Goal: Complete application form

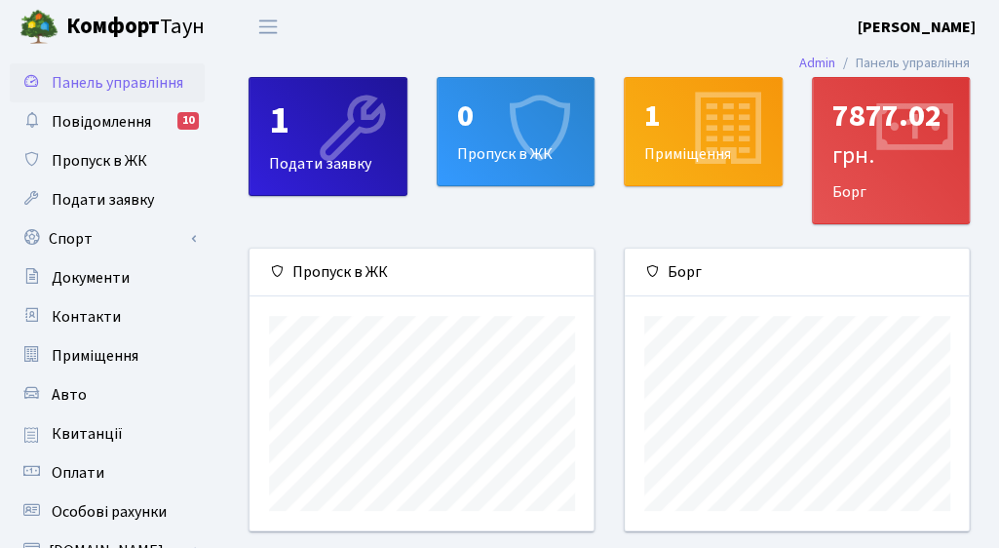
scroll to position [281, 345]
click at [512, 117] on icon at bounding box center [537, 131] width 93 height 93
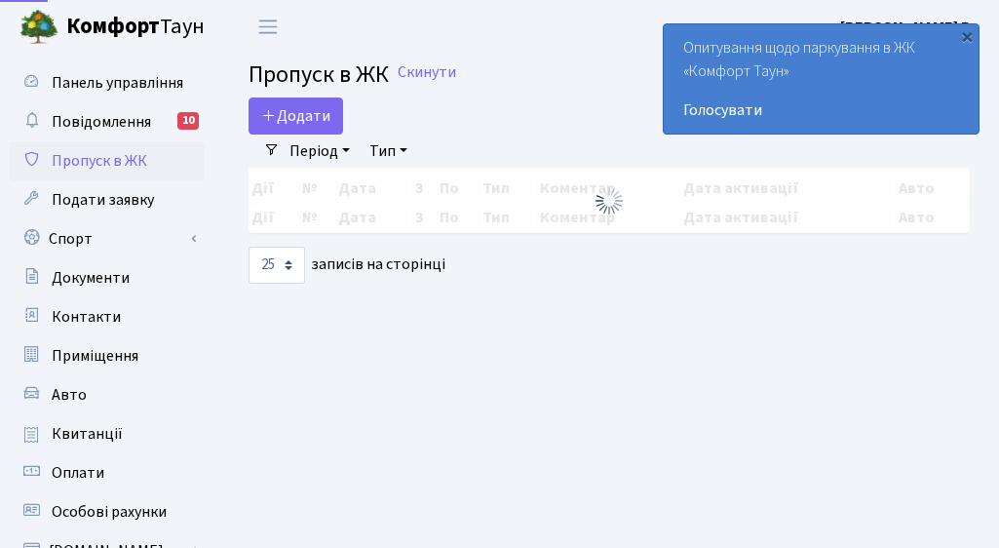
select select "25"
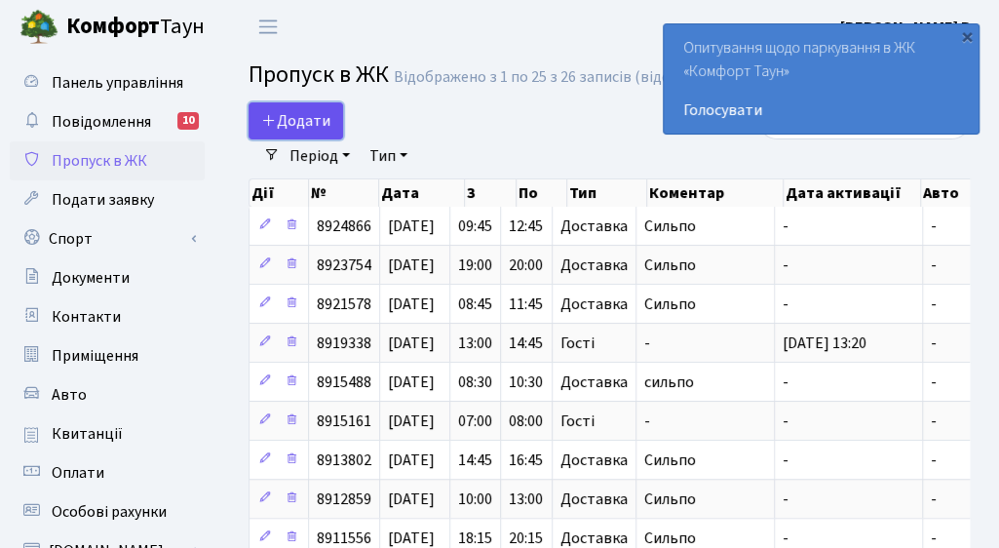
click at [308, 115] on span "Додати" at bounding box center [295, 120] width 69 height 21
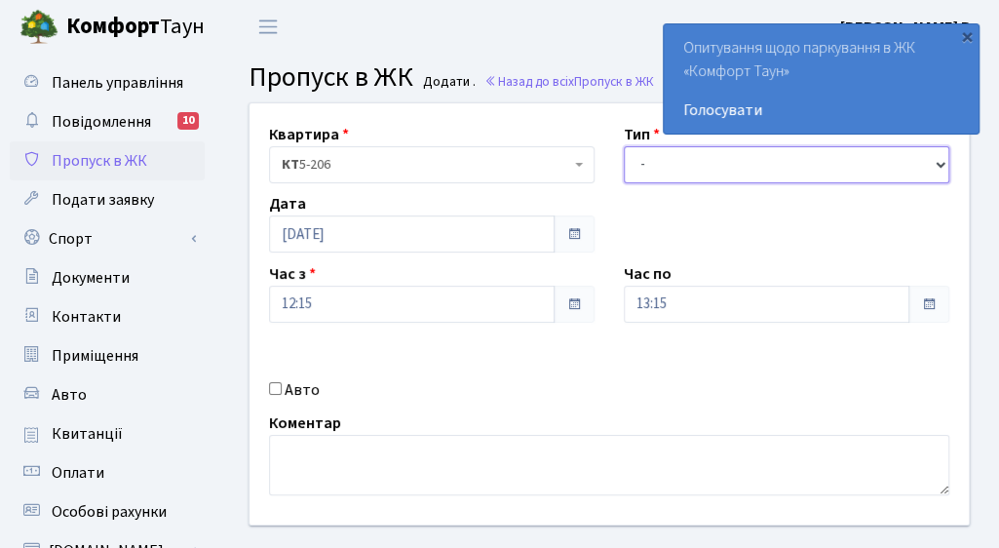
click at [706, 176] on select "- Доставка Таксі Гості Сервіс" at bounding box center [787, 164] width 326 height 37
select select "1"
click at [624, 146] on select "- Доставка Таксі Гості Сервіс" at bounding box center [787, 164] width 326 height 37
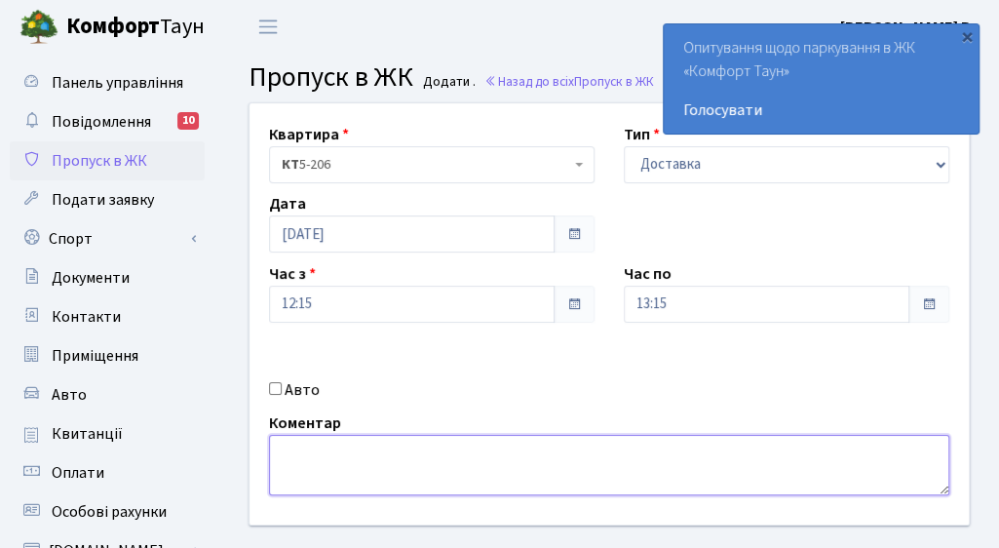
click at [348, 446] on textarea at bounding box center [609, 465] width 681 height 60
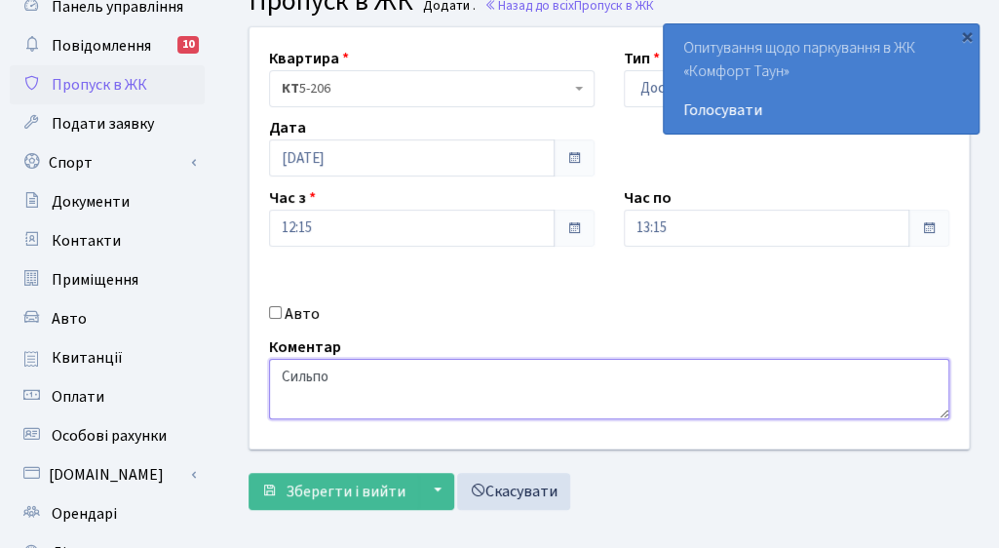
scroll to position [195, 0]
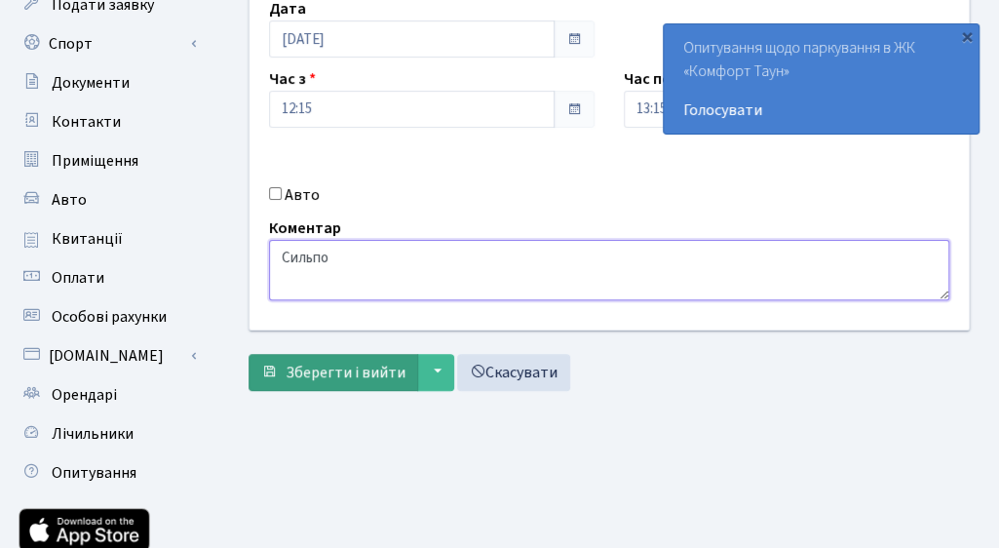
type textarea "Сильпо"
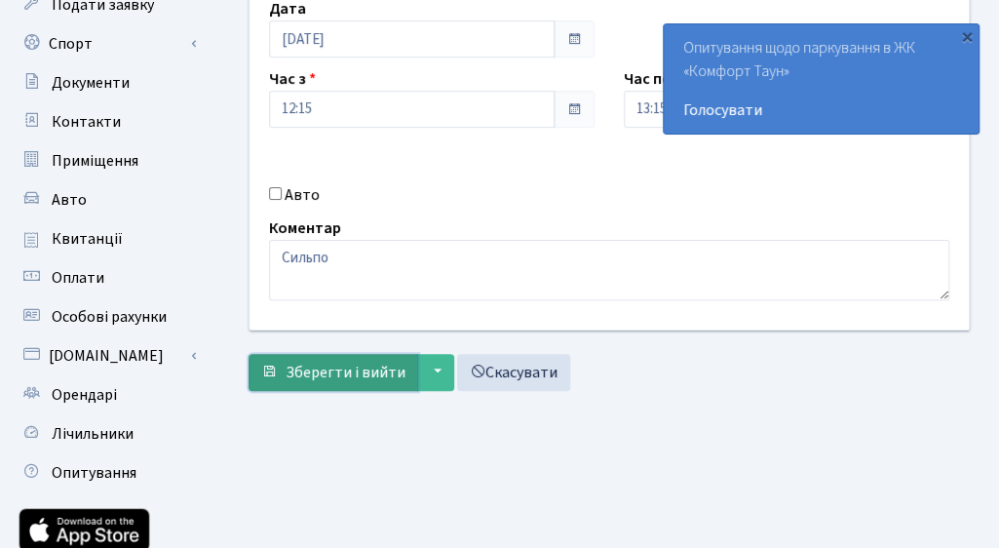
click at [329, 370] on span "Зберегти і вийти" at bounding box center [346, 372] width 120 height 21
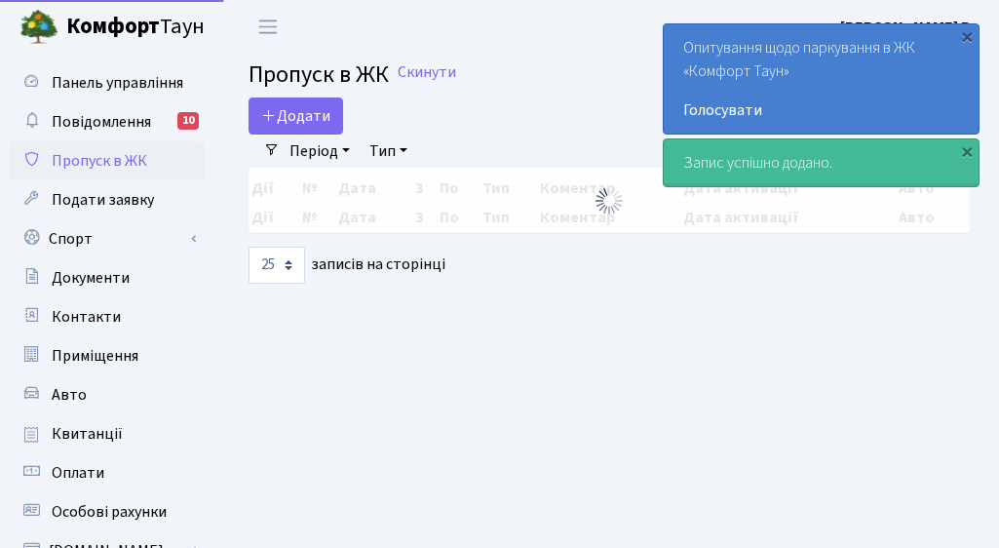
select select "25"
